Goal: Task Accomplishment & Management: Complete application form

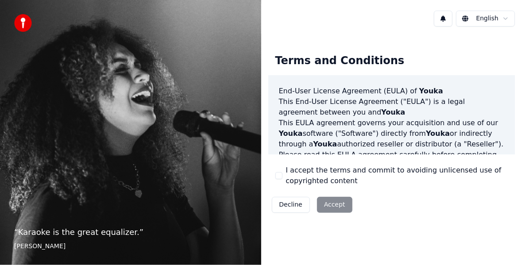
click at [326, 203] on div "Decline Accept" at bounding box center [312, 204] width 88 height 23
click at [326, 204] on div "Decline Accept" at bounding box center [312, 204] width 88 height 23
click at [327, 205] on div "Decline Accept" at bounding box center [312, 204] width 88 height 23
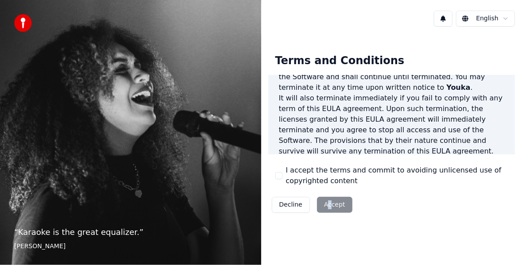
scroll to position [706, 0]
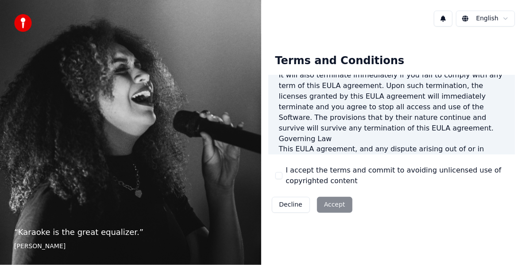
click at [279, 171] on div "I accept the terms and commit to avoiding unlicensed use of copyrighted content" at bounding box center [391, 175] width 233 height 21
click at [330, 203] on div "Decline Accept" at bounding box center [312, 204] width 88 height 23
click at [276, 176] on button "I accept the terms and commit to avoiding unlicensed use of copyrighted content" at bounding box center [278, 175] width 7 height 7
click at [334, 204] on button "Accept" at bounding box center [334, 205] width 35 height 16
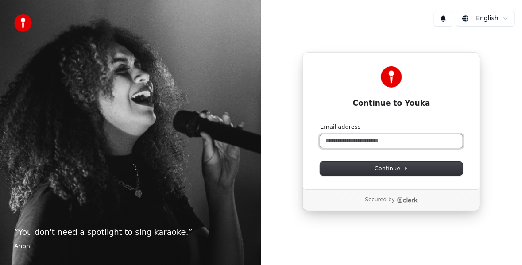
click at [364, 141] on input "Email address" at bounding box center [391, 140] width 142 height 13
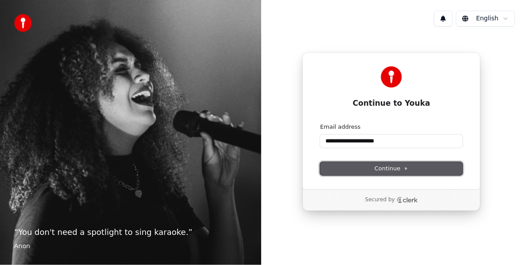
click at [386, 168] on span "Continue" at bounding box center [391, 169] width 34 height 8
type input "**********"
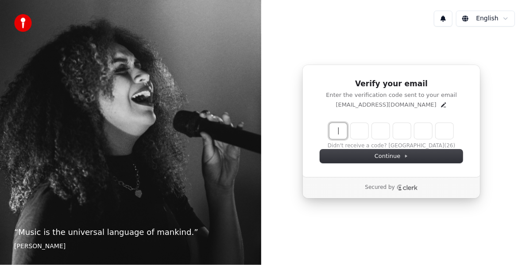
click at [342, 130] on input "Enter verification code" at bounding box center [391, 131] width 124 height 16
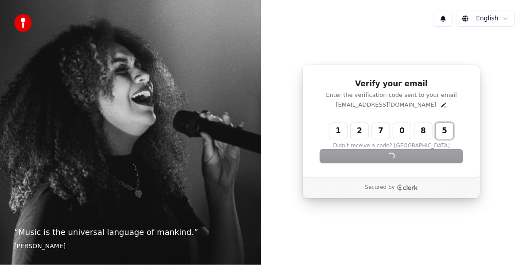
type input "******"
